Goal: Transaction & Acquisition: Purchase product/service

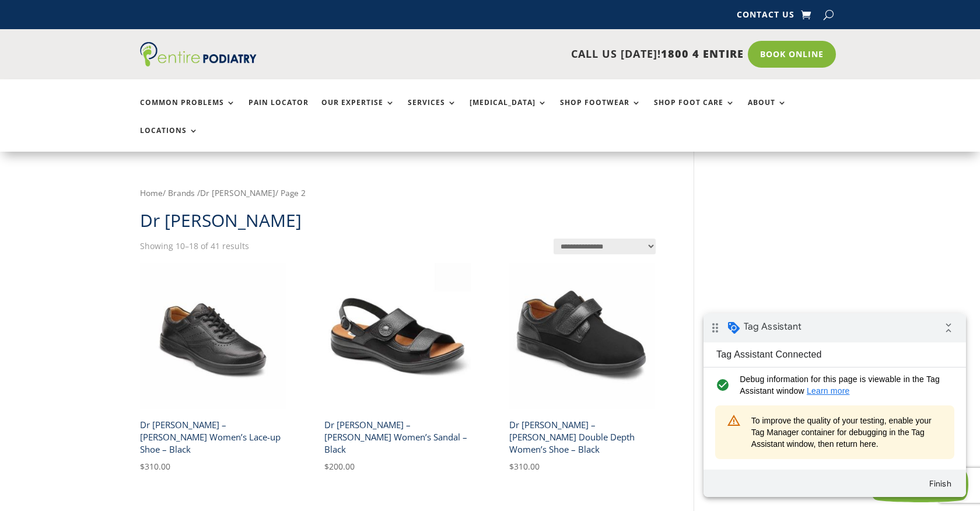
click at [944, 483] on button "Finish" at bounding box center [940, 483] width 42 height 21
click at [938, 482] on button "Finish" at bounding box center [940, 483] width 42 height 21
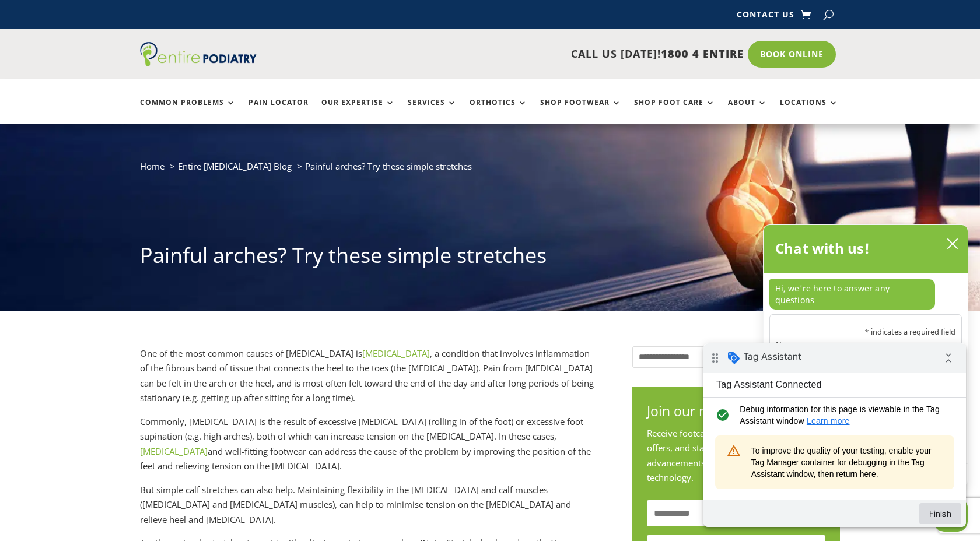
click at [932, 512] on button "Finish" at bounding box center [940, 513] width 42 height 21
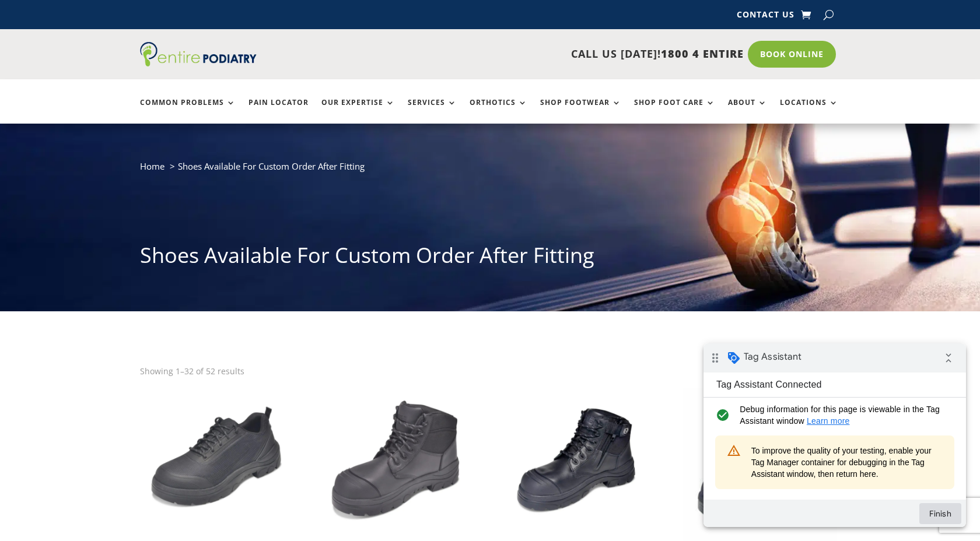
click at [944, 513] on button "Finish" at bounding box center [940, 513] width 42 height 21
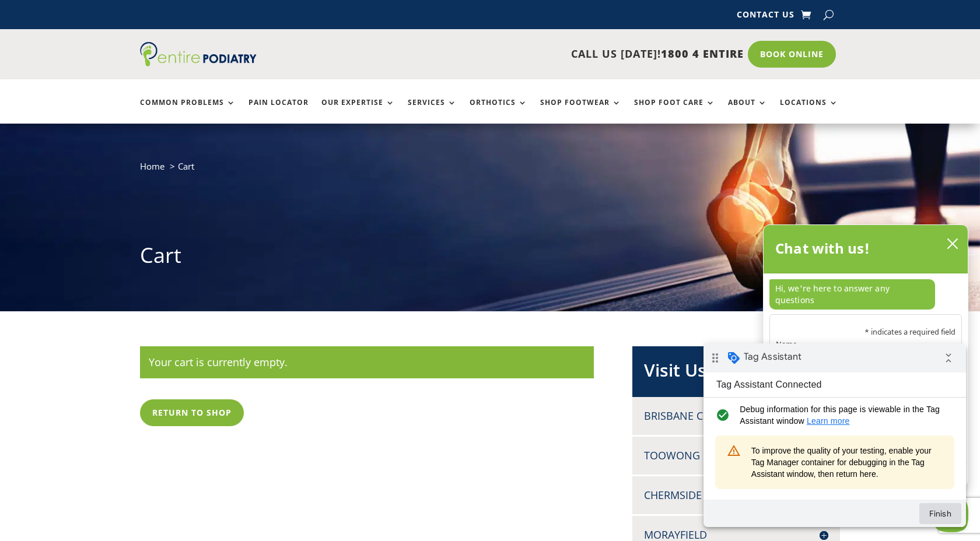
click at [942, 517] on button "Finish" at bounding box center [940, 513] width 42 height 21
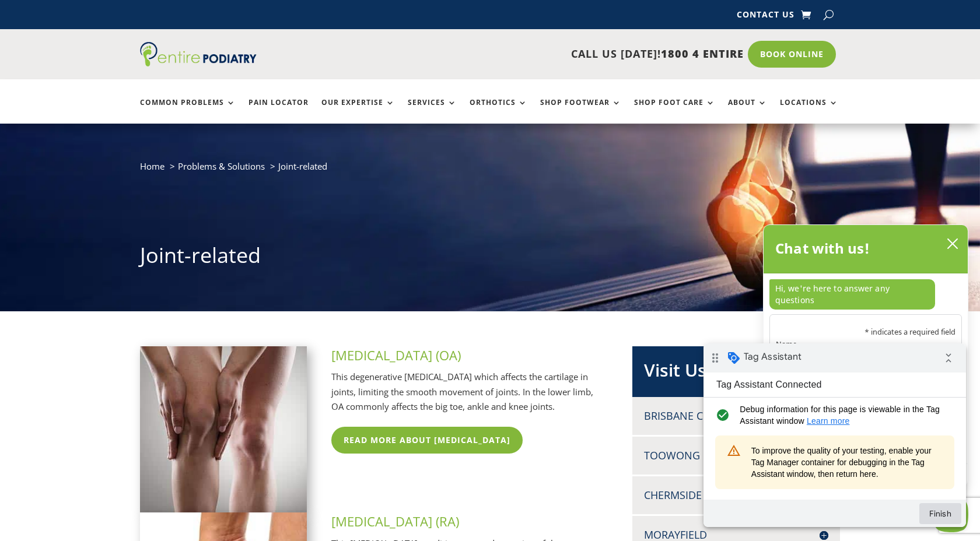
click at [936, 518] on button "Finish" at bounding box center [940, 513] width 42 height 21
